Goal: Transaction & Acquisition: Purchase product/service

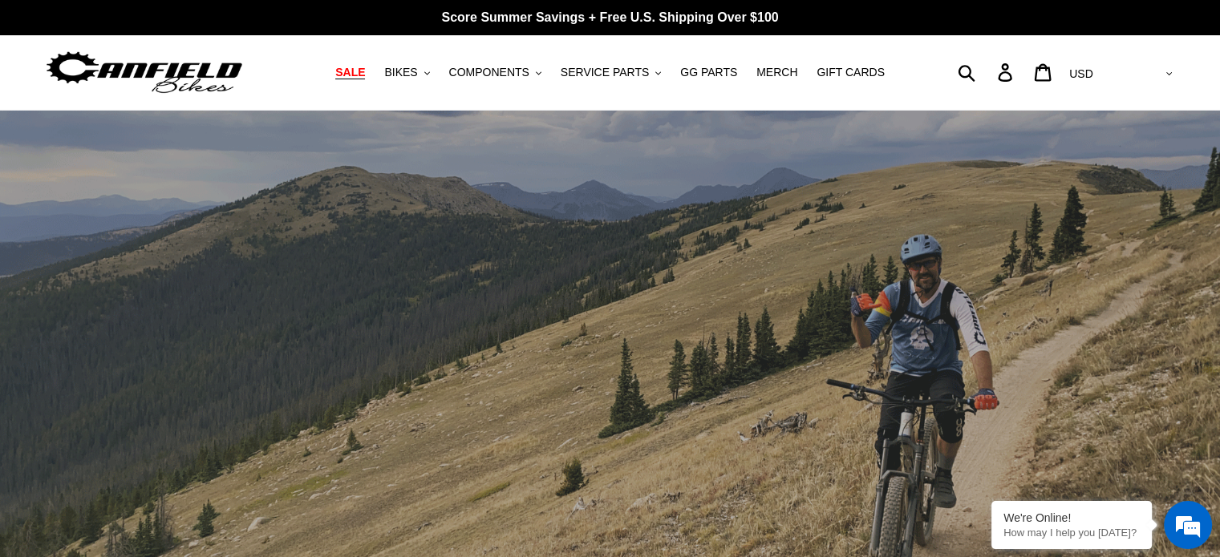
click at [365, 71] on span "SALE" at bounding box center [350, 73] width 30 height 14
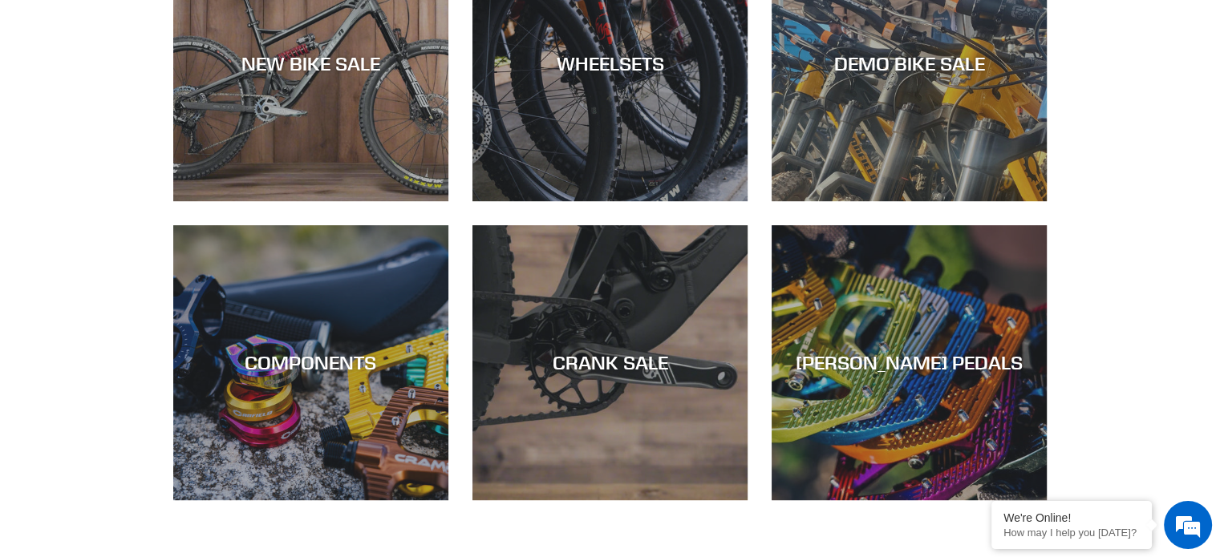
scroll to position [561, 0]
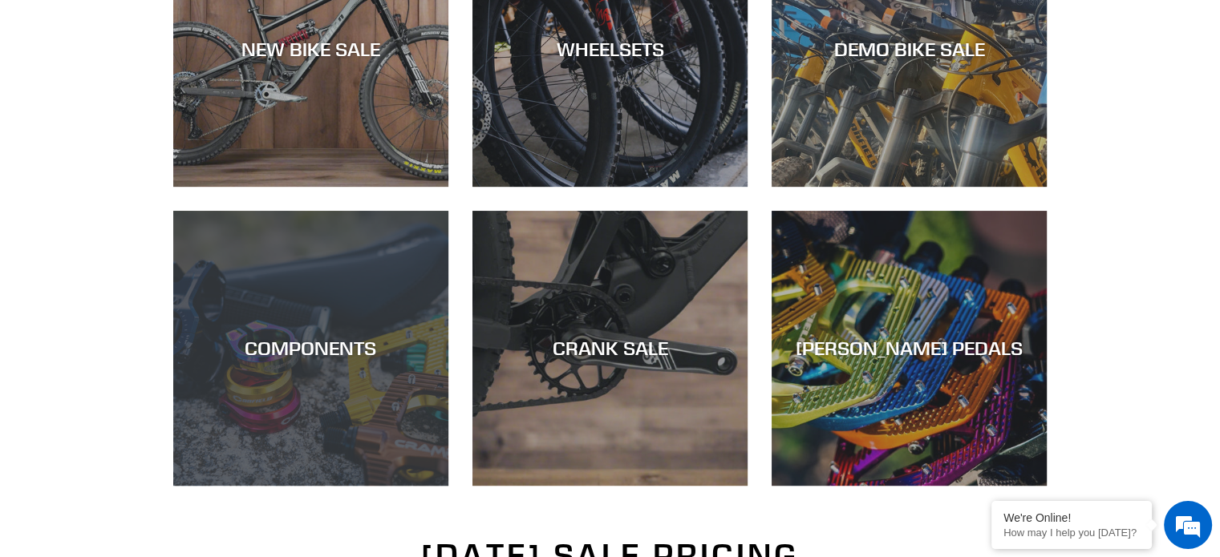
click at [374, 486] on div "COMPONENTS" at bounding box center [310, 486] width 275 height 0
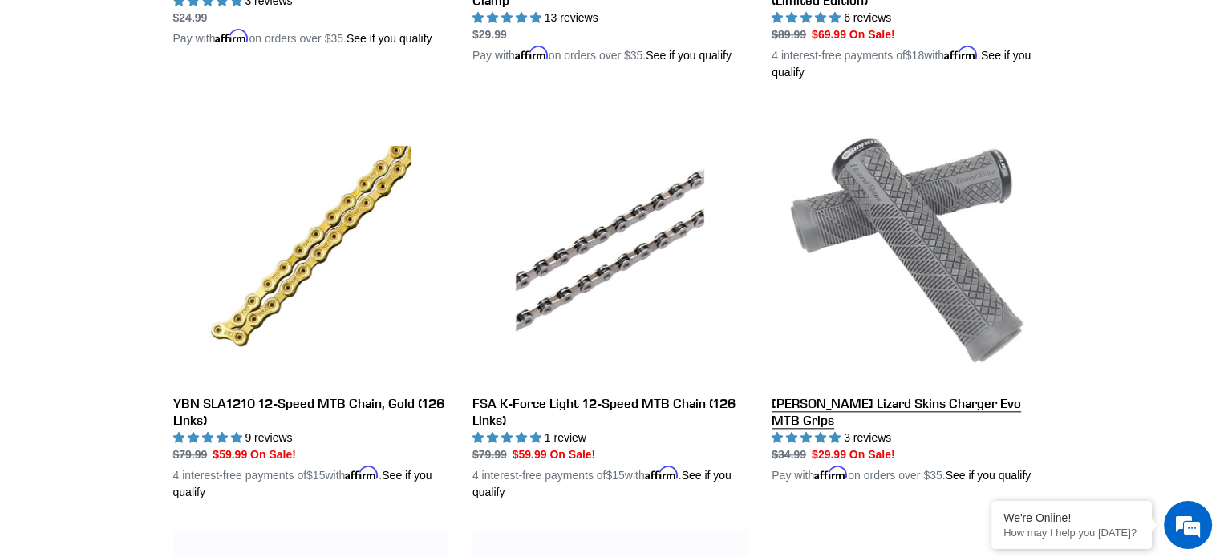
click at [904, 273] on link "[PERSON_NAME] Lizard Skins Charger Evo MTB Grips" at bounding box center [908, 296] width 275 height 375
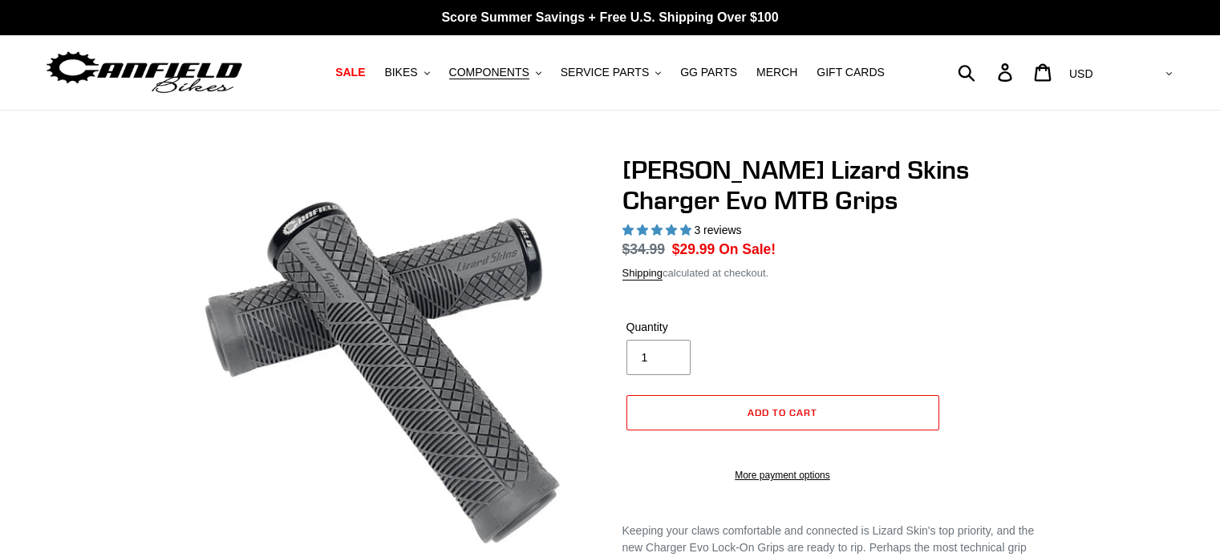
select select "highest-rating"
